Goal: Navigation & Orientation: Understand site structure

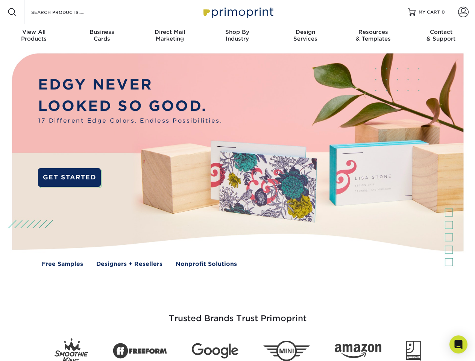
click at [237, 181] on img at bounding box center [237, 165] width 470 height 235
click at [12, 12] on span at bounding box center [12, 12] width 9 height 9
click at [463, 12] on span at bounding box center [463, 12] width 11 height 11
click at [34, 36] on div "View All Products" at bounding box center [34, 36] width 68 height 14
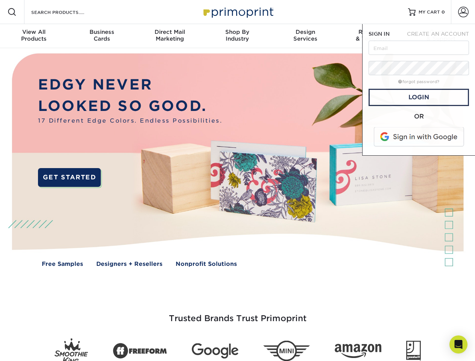
click at [102, 36] on div "Business Cards" at bounding box center [102, 36] width 68 height 14
click at [170, 36] on div "Direct Mail Marketing" at bounding box center [170, 36] width 68 height 14
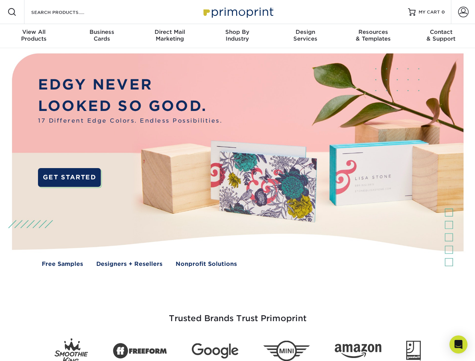
click at [237, 36] on div "Shop By Industry" at bounding box center [237, 36] width 68 height 14
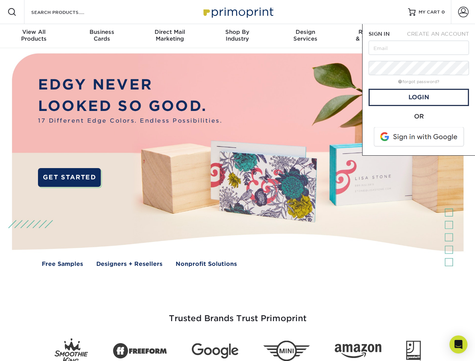
click at [305, 36] on div "Design Services" at bounding box center [306, 36] width 68 height 14
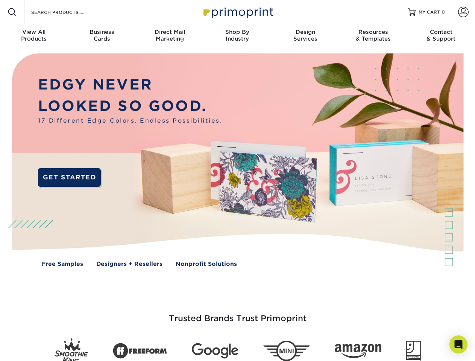
click at [373, 36] on span "SIGN IN" at bounding box center [379, 34] width 21 height 6
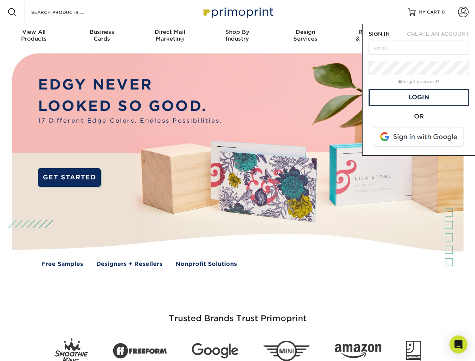
click at [441, 36] on div "Contact & Support" at bounding box center [441, 36] width 68 height 14
